Goal: Find specific page/section: Find specific page/section

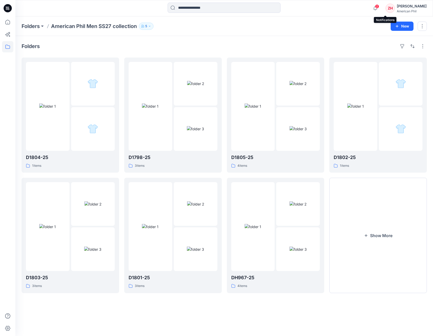
click at [379, 6] on span "2" at bounding box center [377, 6] width 4 height 4
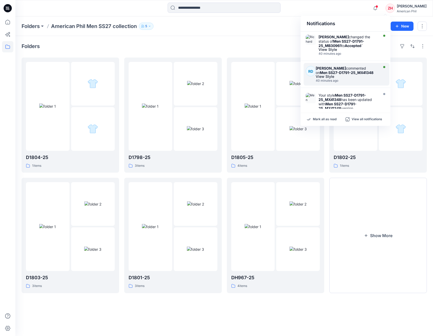
click at [358, 72] on strong "Men SS27-D1791-25_MX41348" at bounding box center [347, 72] width 54 height 4
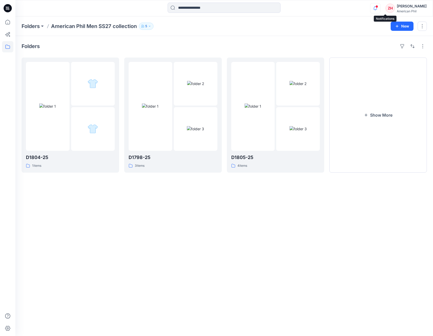
click at [380, 5] on icon "button" at bounding box center [376, 8] width 10 height 10
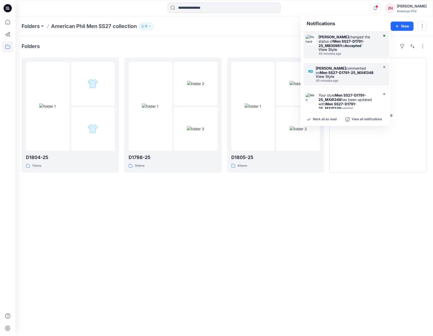
click at [351, 40] on strong "Men SS27-D1791-25_MB30961" at bounding box center [342, 43] width 46 height 9
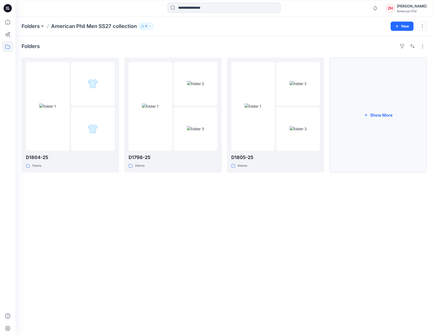
click at [387, 110] on button "Show More" at bounding box center [378, 115] width 98 height 115
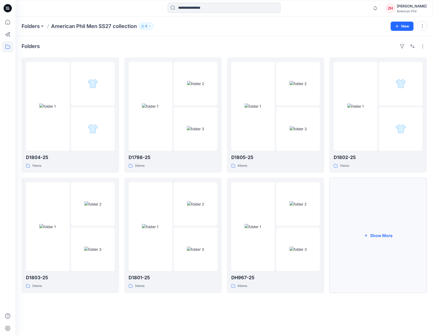
click at [385, 206] on button "Show More" at bounding box center [378, 235] width 98 height 115
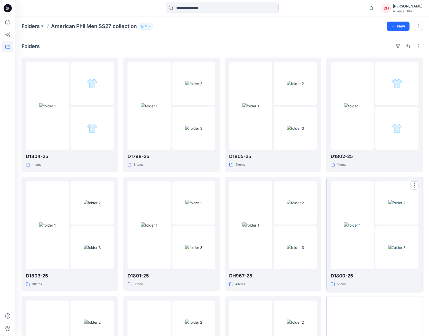
scroll to position [88, 0]
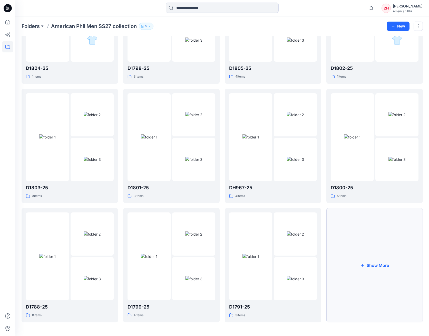
click at [381, 224] on button "Show More" at bounding box center [375, 265] width 97 height 114
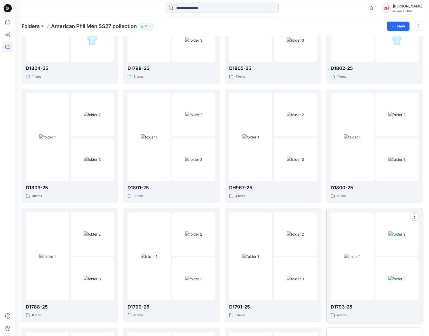
scroll to position [207, 0]
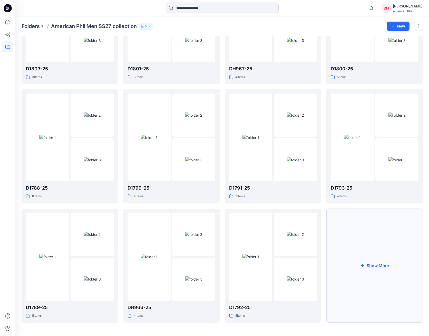
click at [382, 219] on button "Show More" at bounding box center [375, 265] width 97 height 114
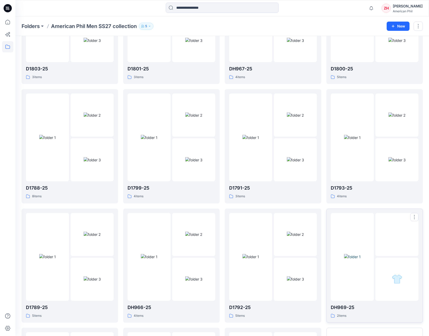
scroll to position [326, 0]
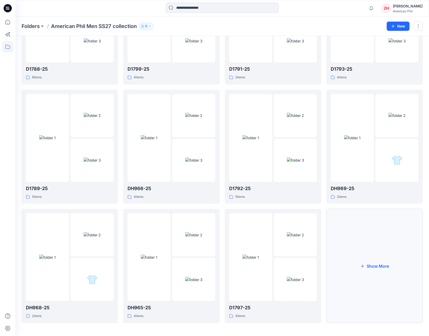
click at [382, 218] on button "Show More" at bounding box center [375, 266] width 97 height 114
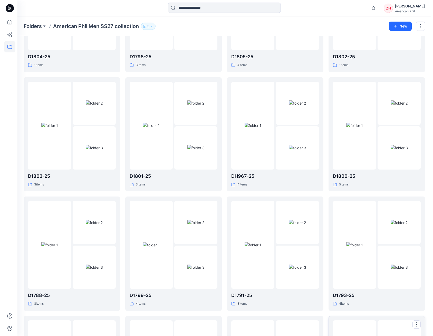
scroll to position [0, 0]
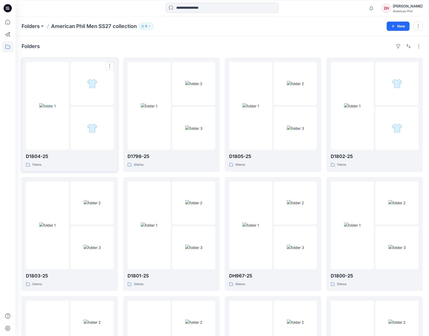
click at [54, 103] on img at bounding box center [47, 105] width 17 height 5
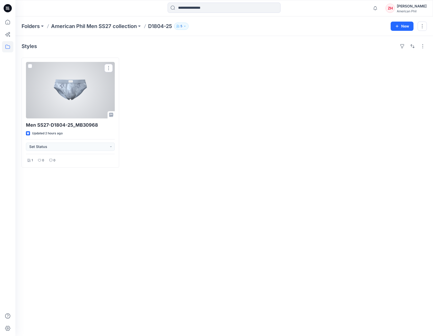
drag, startPoint x: 81, startPoint y: 96, endPoint x: 86, endPoint y: 96, distance: 4.6
click at [81, 96] on div at bounding box center [70, 90] width 89 height 56
